Goal: Find specific page/section: Find specific page/section

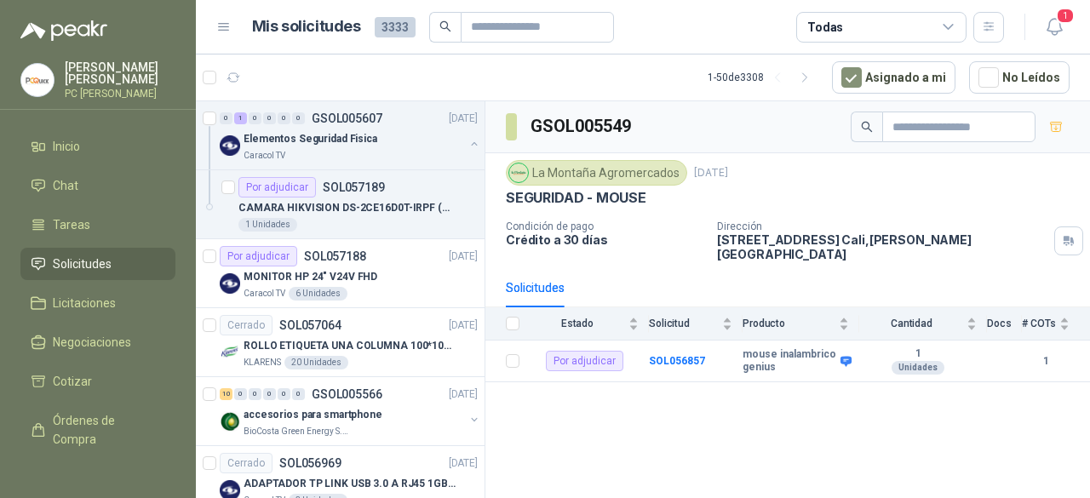
click at [331, 131] on p "Elementos Seguridad Fisica" at bounding box center [311, 139] width 134 height 16
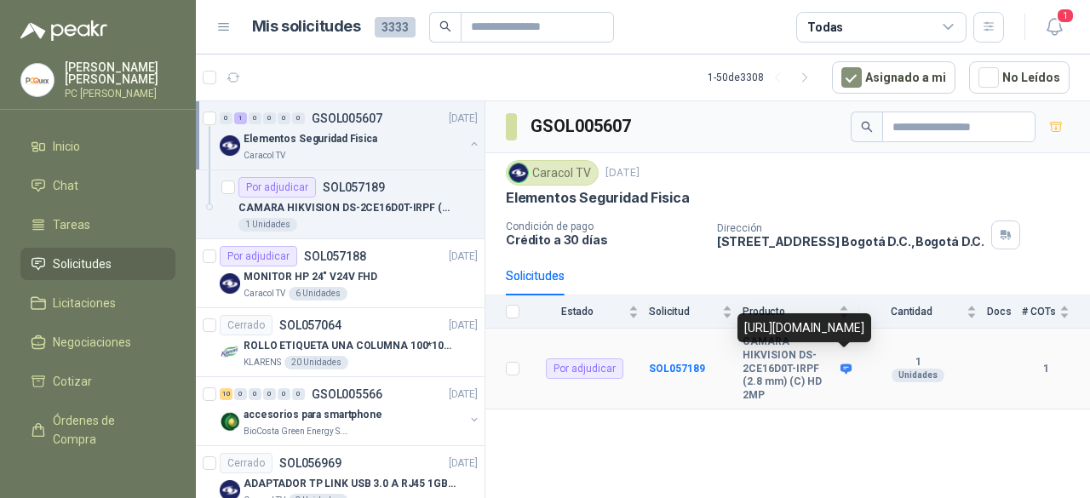
click at [846, 364] on icon at bounding box center [846, 369] width 11 height 10
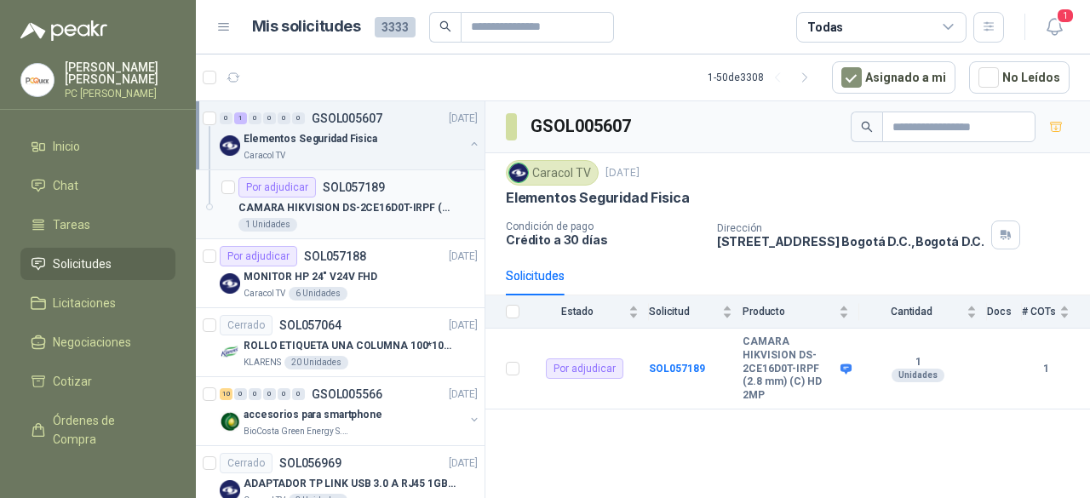
click at [337, 218] on div "1 Unidades" at bounding box center [358, 225] width 239 height 14
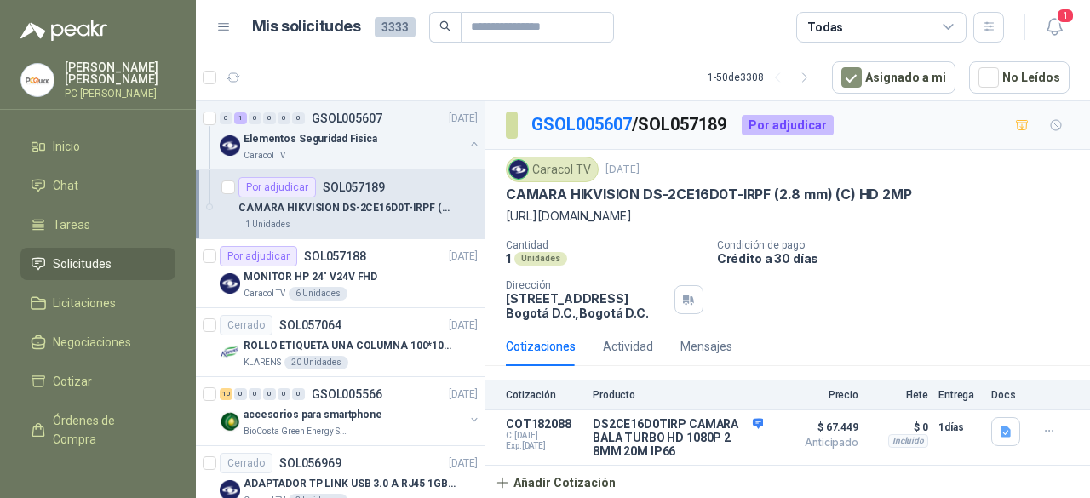
scroll to position [14, 0]
click at [338, 275] on p "MONITOR HP 24" V24V FHD" at bounding box center [311, 277] width 134 height 16
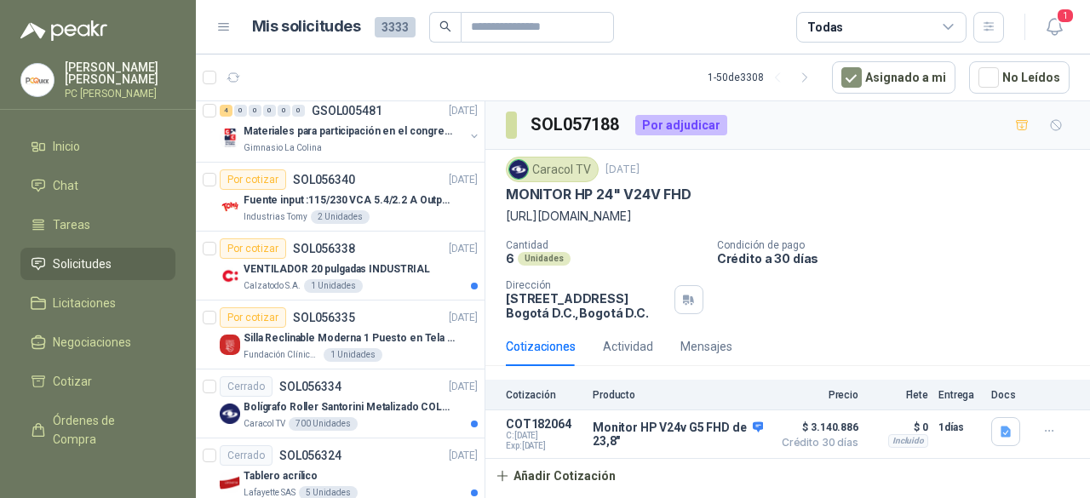
scroll to position [2726, 0]
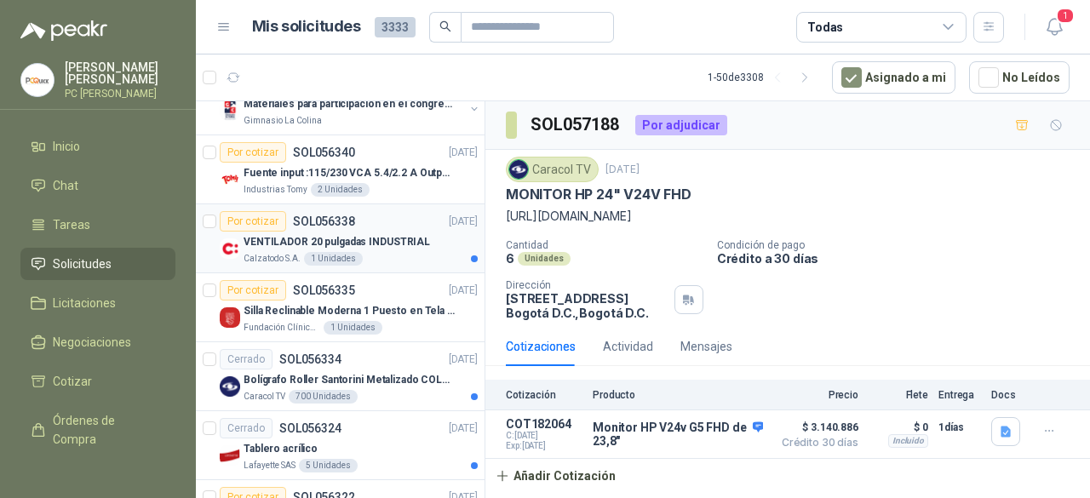
click at [362, 234] on p "VENTILADOR 20 pulgadas INDUSTRIAL" at bounding box center [337, 242] width 187 height 16
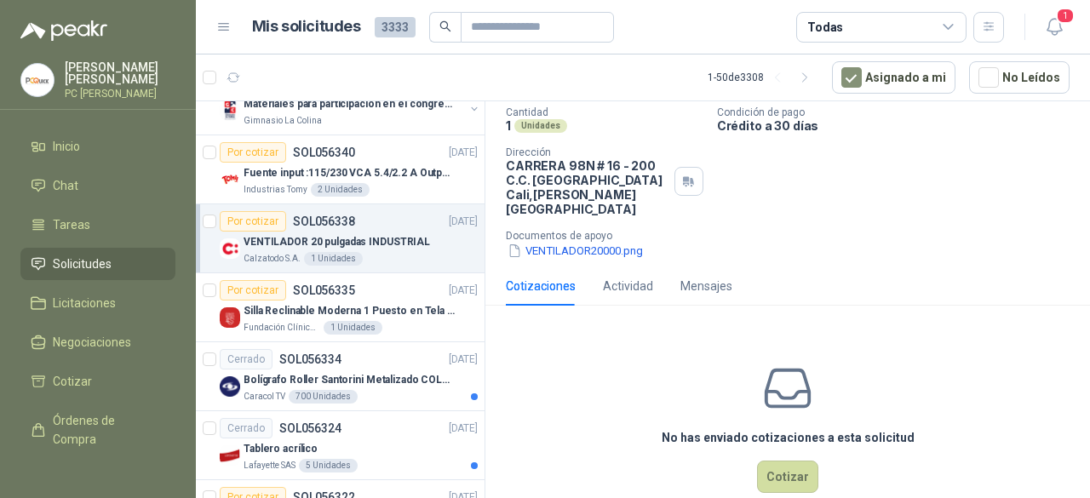
scroll to position [150, 0]
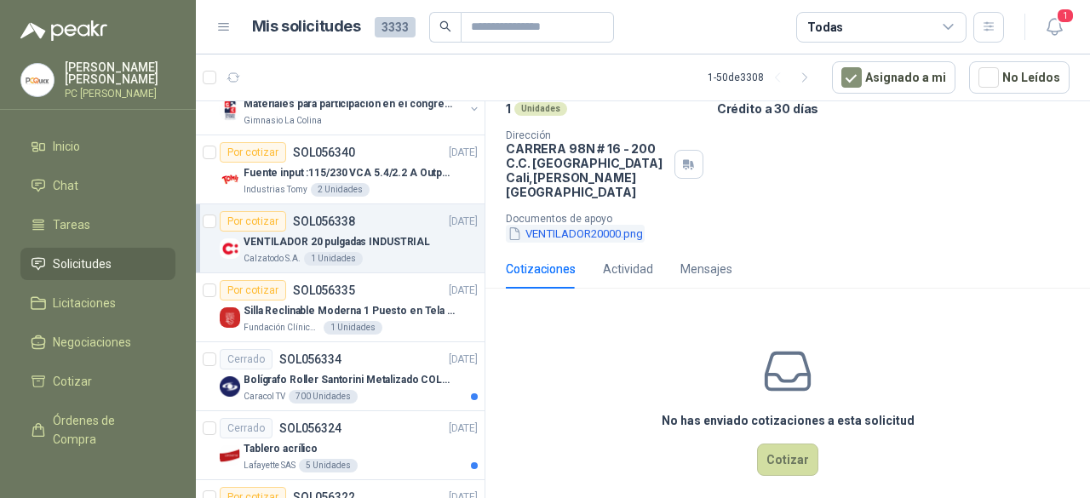
click at [578, 225] on button "VENTILADOR20000.png" at bounding box center [575, 234] width 139 height 18
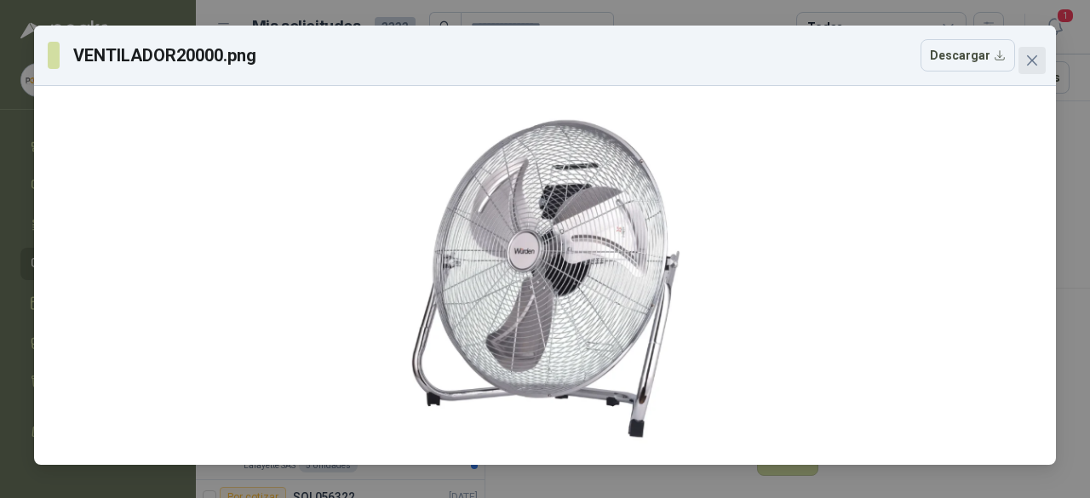
click at [1035, 58] on icon "close" at bounding box center [1032, 60] width 10 height 10
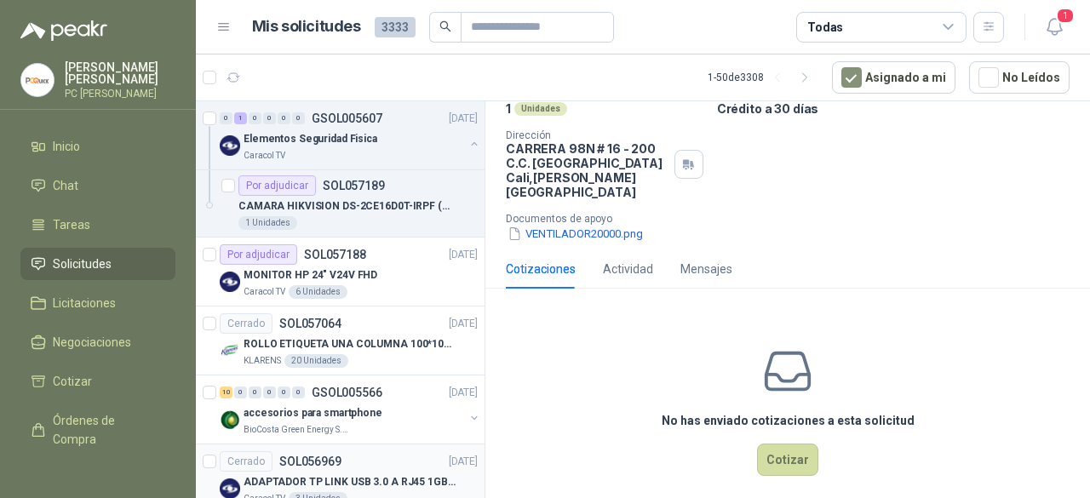
scroll to position [0, 0]
click at [72, 66] on p "[PERSON_NAME]" at bounding box center [120, 73] width 111 height 24
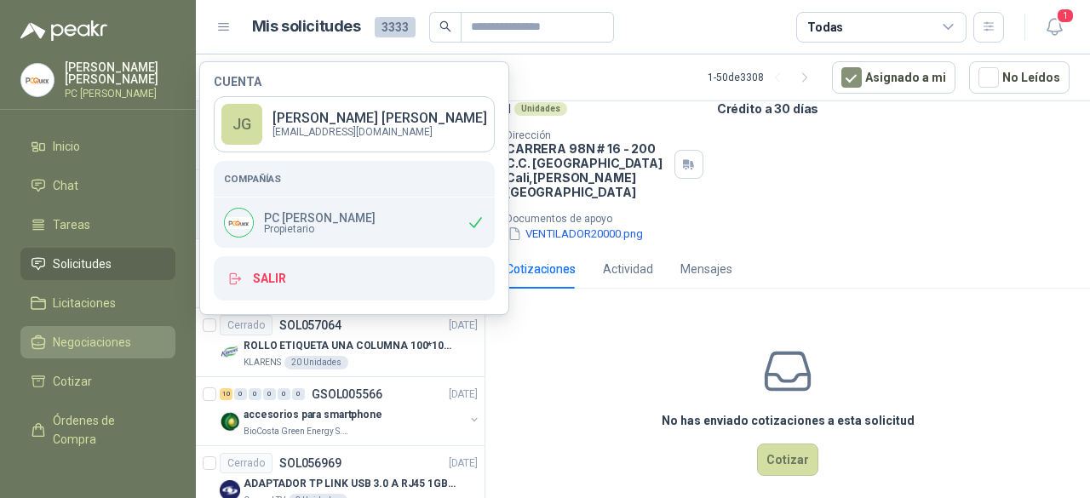
click at [113, 333] on span "Negociaciones" at bounding box center [92, 342] width 78 height 19
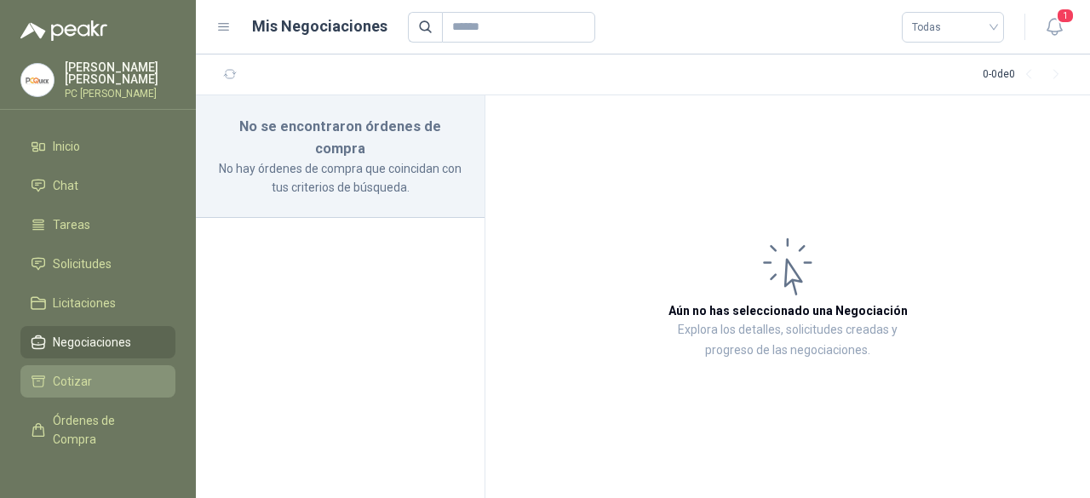
click at [77, 367] on link "Cotizar" at bounding box center [97, 381] width 155 height 32
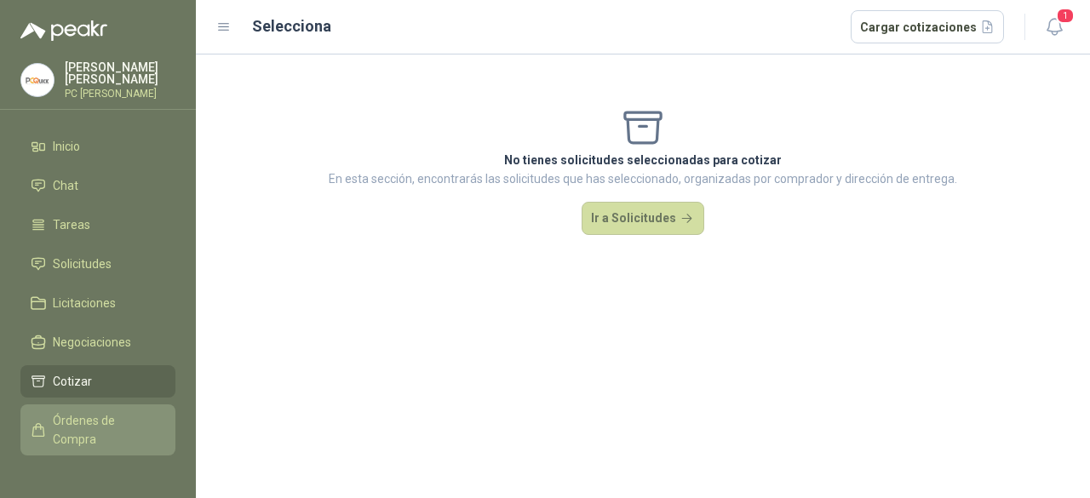
click at [65, 411] on span "Órdenes de Compra" at bounding box center [106, 429] width 106 height 37
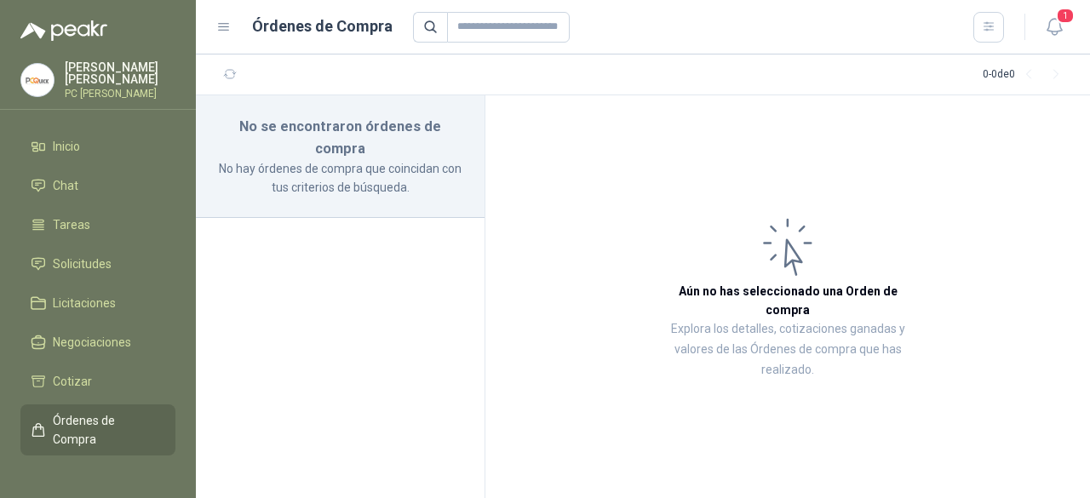
click at [80, 89] on p "PC [PERSON_NAME]" at bounding box center [120, 94] width 111 height 10
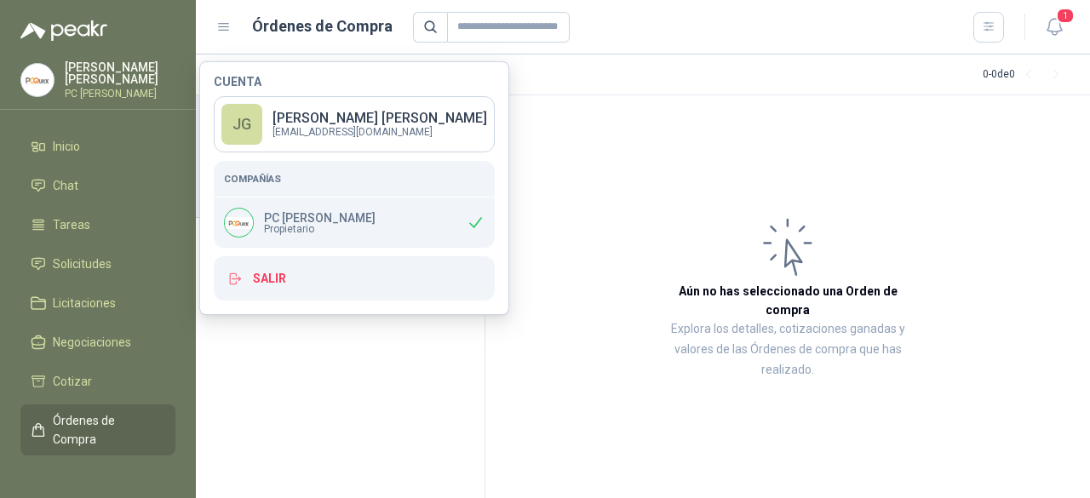
click at [72, 64] on div "[PERSON_NAME] PC QUICK" at bounding box center [97, 79] width 155 height 37
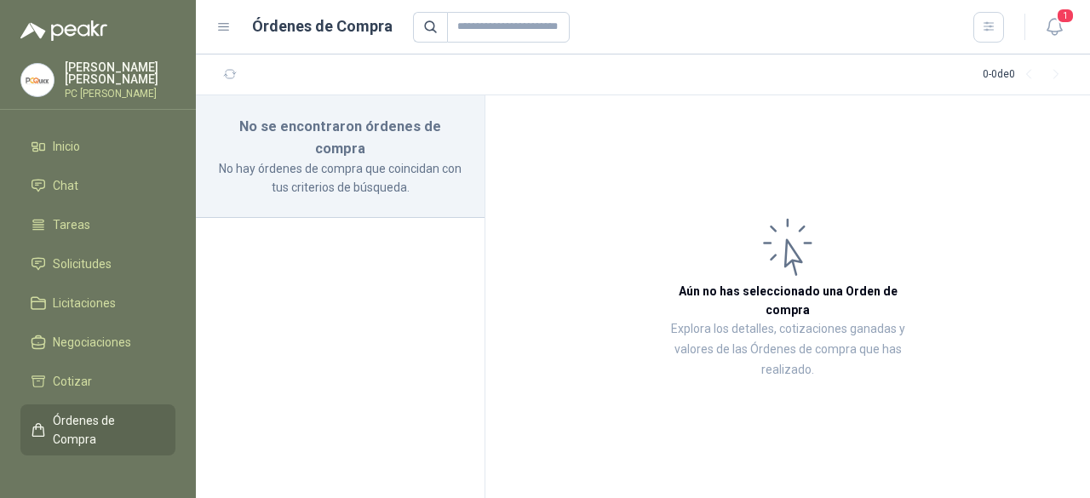
click at [68, 37] on img at bounding box center [63, 30] width 87 height 20
